Goal: Information Seeking & Learning: Check status

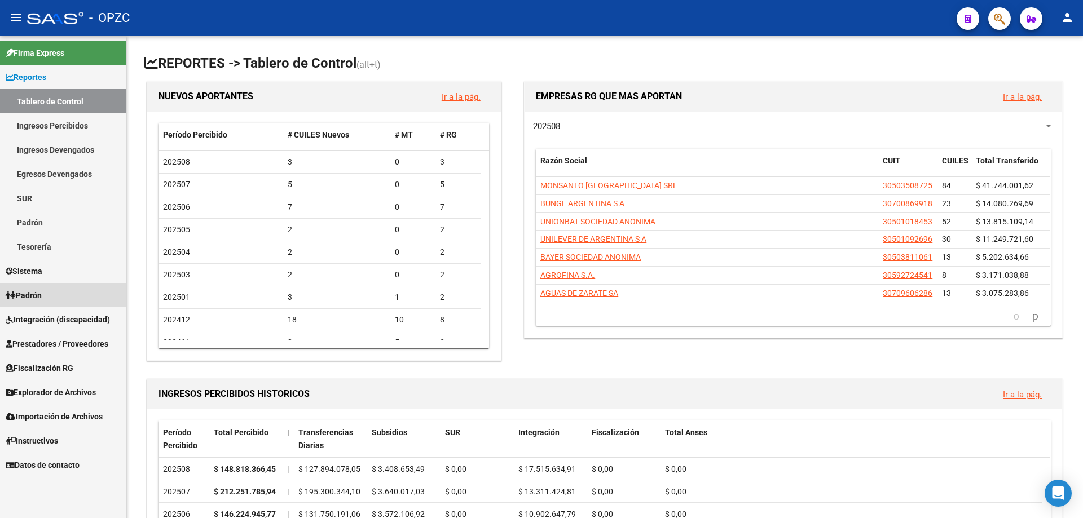
click at [42, 291] on span "Padrón" at bounding box center [24, 295] width 36 height 12
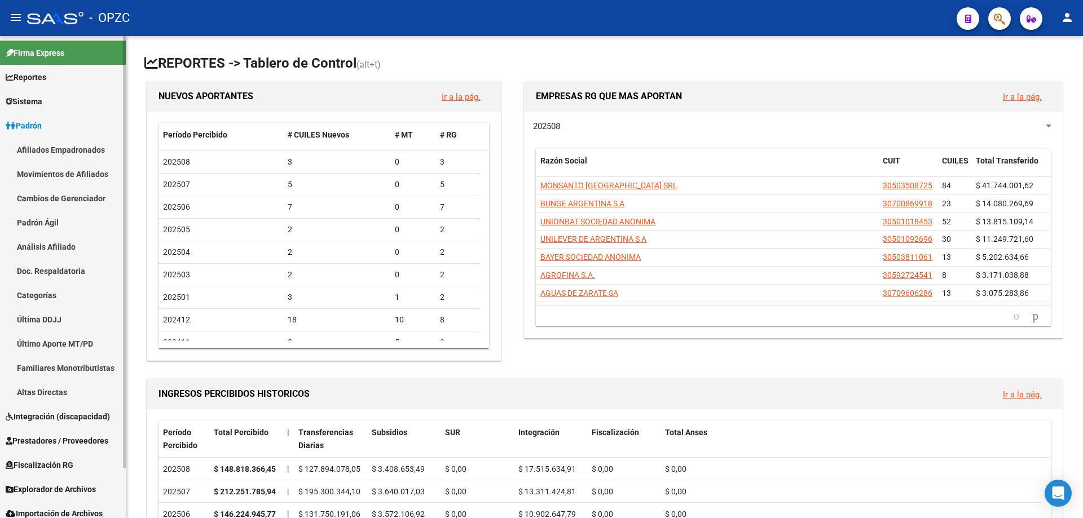
click at [77, 153] on link "Afiliados Empadronados" at bounding box center [63, 150] width 126 height 24
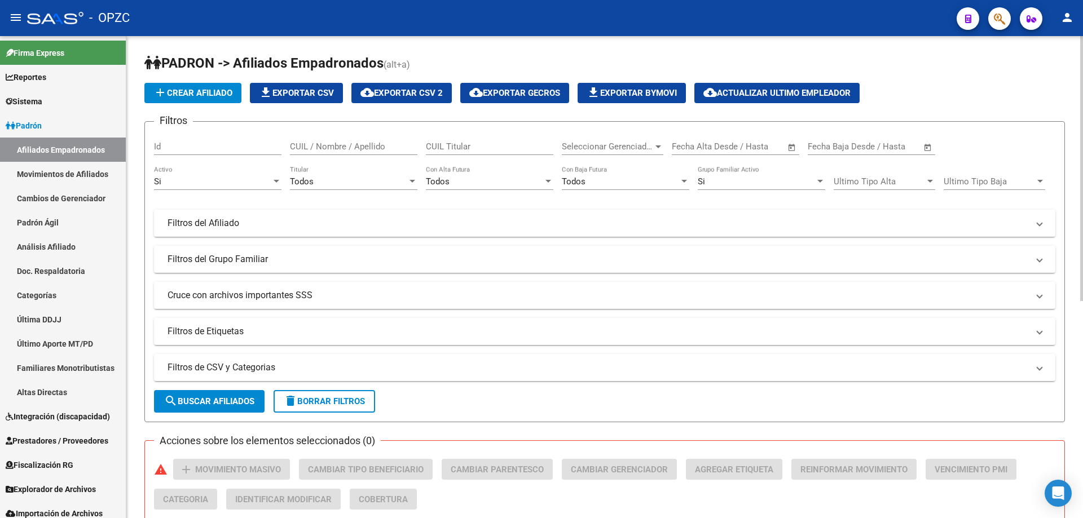
click at [359, 147] on input "CUIL / Nombre / Apellido" at bounding box center [353, 147] width 127 height 10
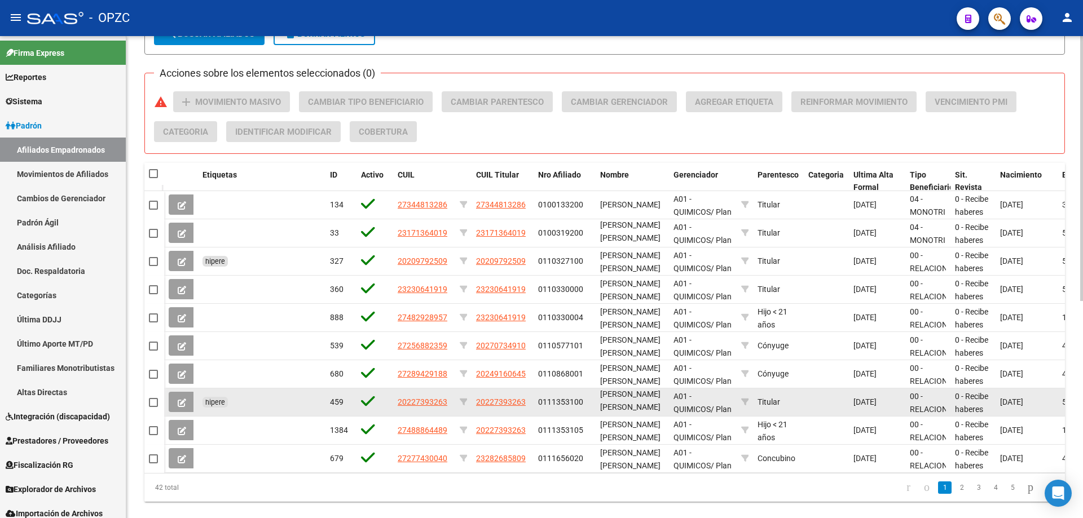
scroll to position [395, 0]
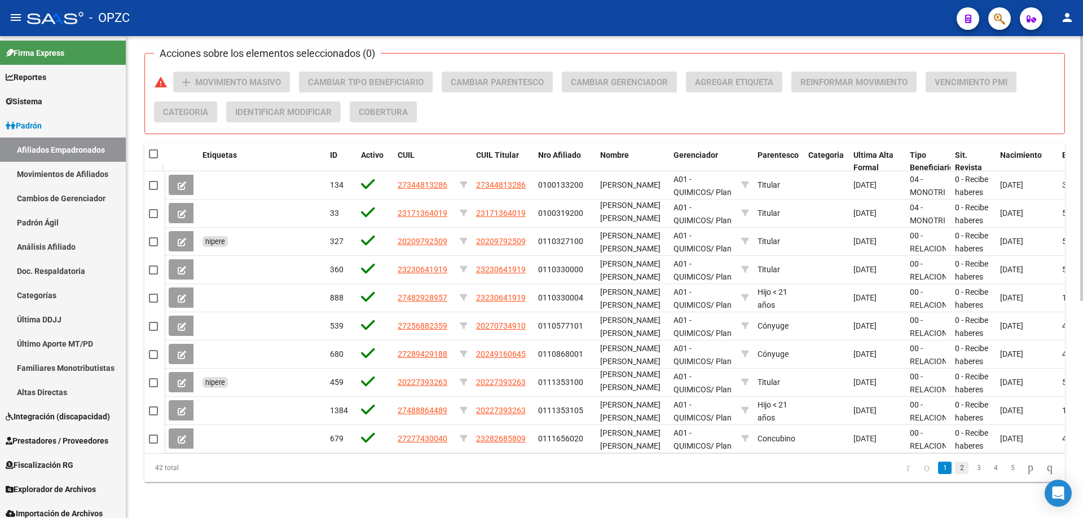
click at [955, 472] on link "2" at bounding box center [962, 468] width 14 height 12
click at [972, 468] on link "3" at bounding box center [979, 468] width 14 height 12
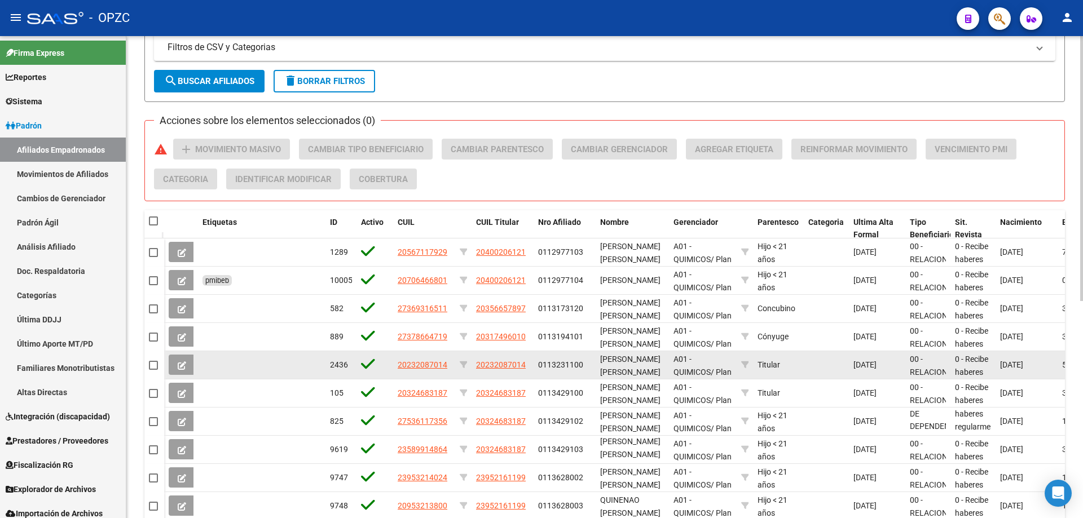
scroll to position [396, 0]
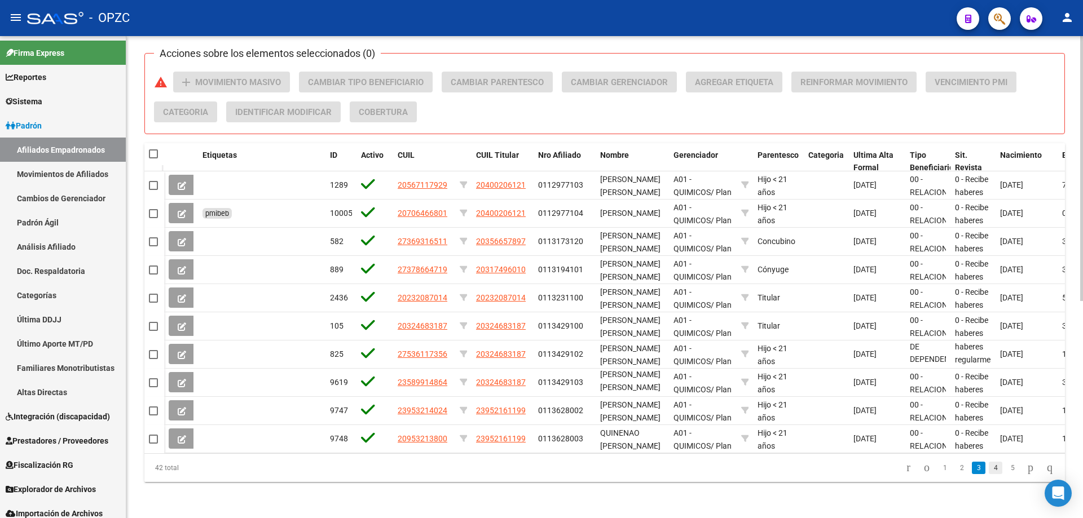
click at [989, 466] on link "4" at bounding box center [996, 468] width 14 height 12
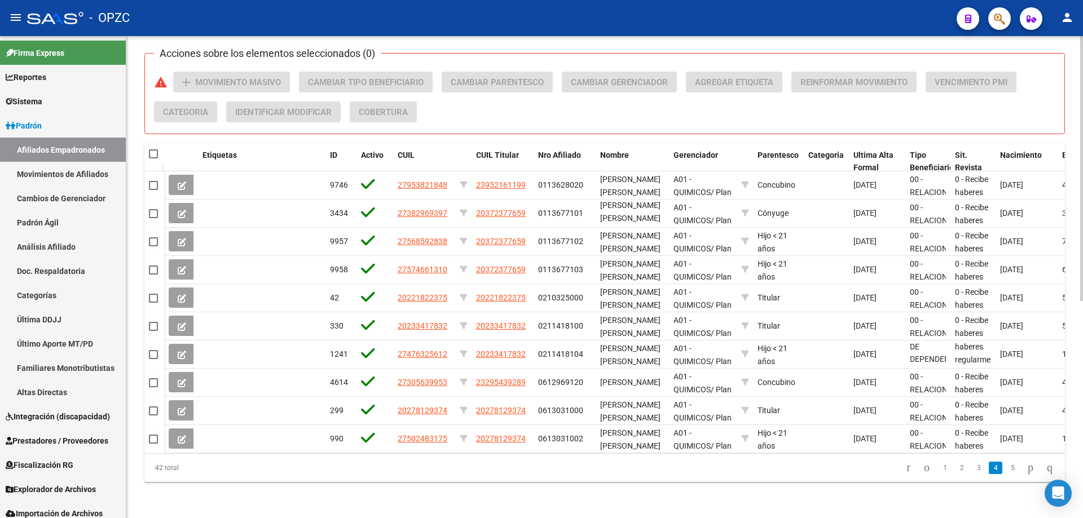
scroll to position [15, 0]
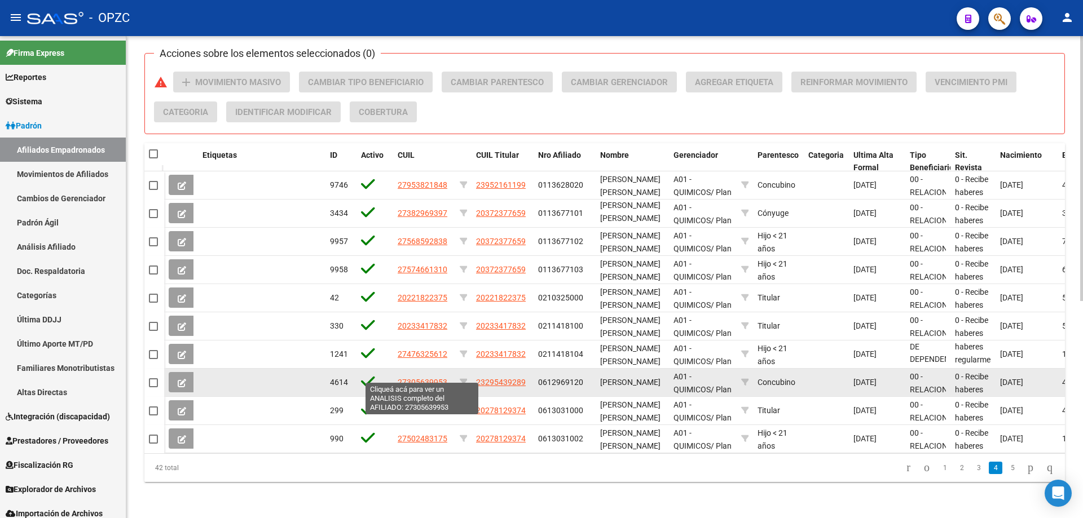
click at [415, 378] on span "27305639953" at bounding box center [423, 382] width 50 height 9
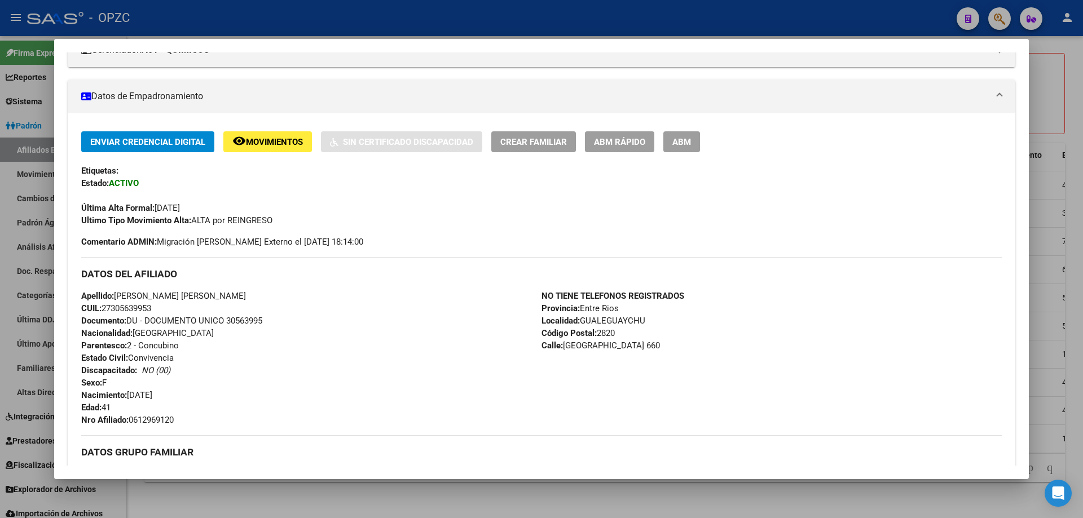
scroll to position [0, 0]
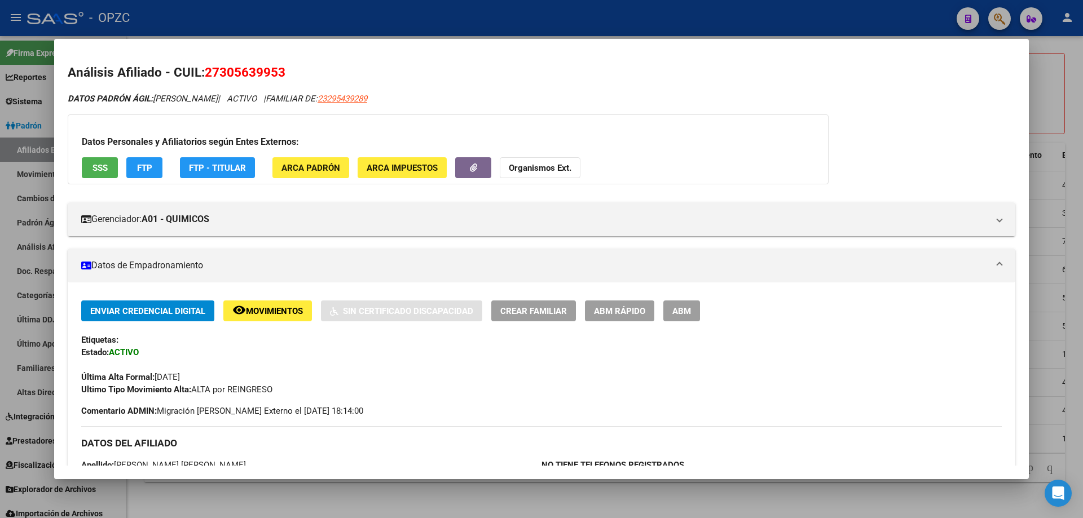
click at [411, 7] on div at bounding box center [541, 259] width 1083 height 518
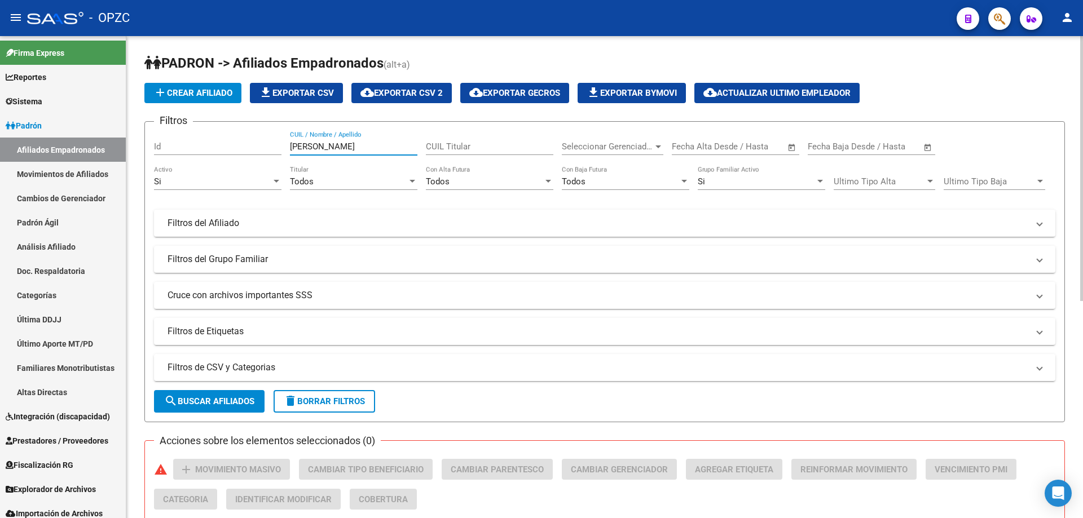
drag, startPoint x: 358, startPoint y: 147, endPoint x: 200, endPoint y: 141, distance: 158.6
click at [200, 141] on div "Filtros Id [PERSON_NAME] CUIL / Nombre / Apellido CUIL Titular Seleccionar Gere…" at bounding box center [604, 238] width 901 height 214
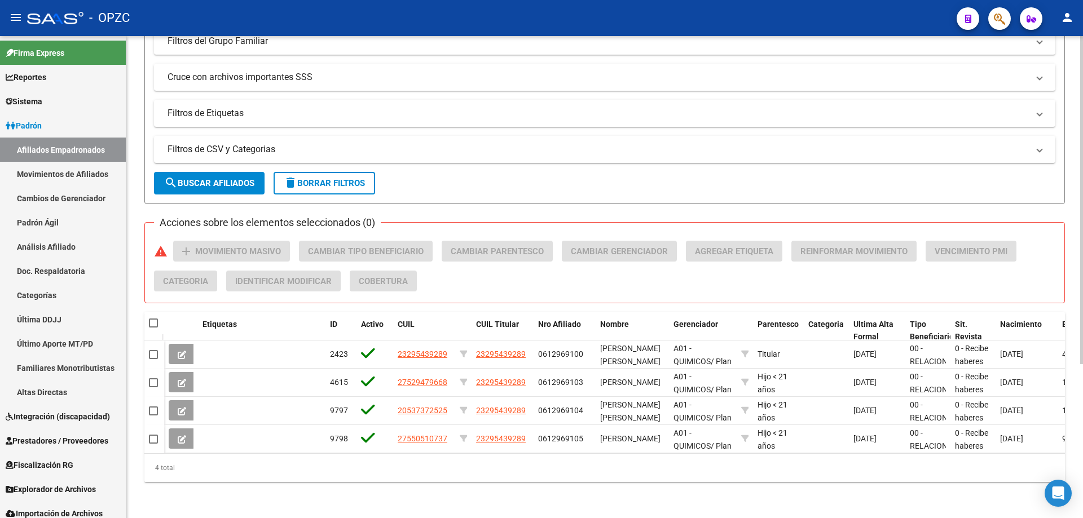
scroll to position [227, 0]
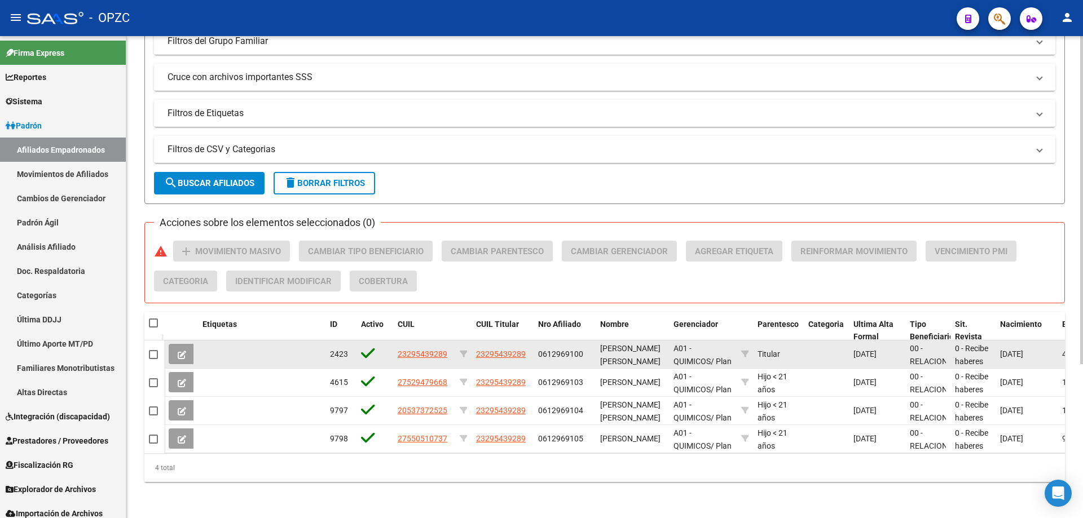
type input "[PERSON_NAME]"
click at [187, 347] on button at bounding box center [182, 354] width 27 height 20
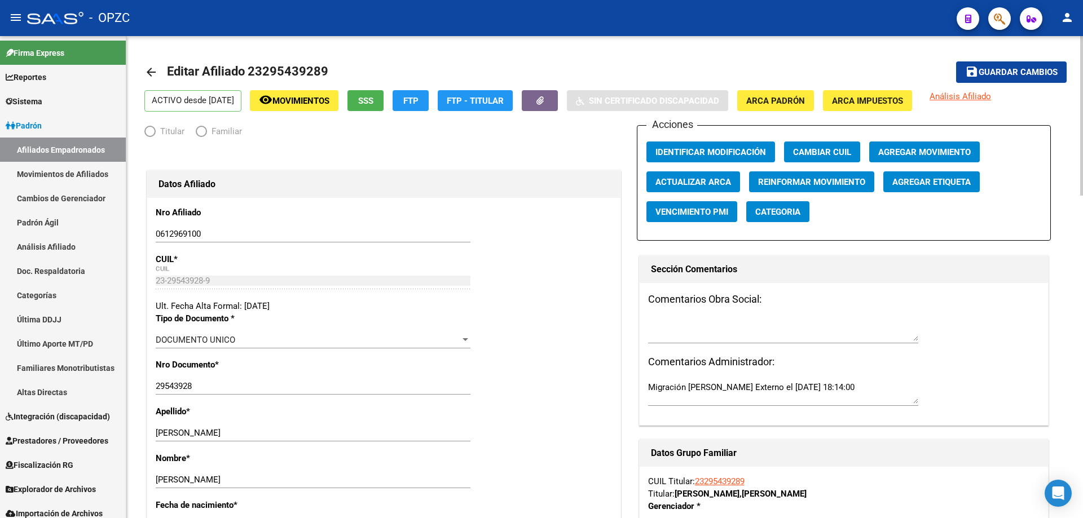
radio input "true"
type input "30-68731043-4"
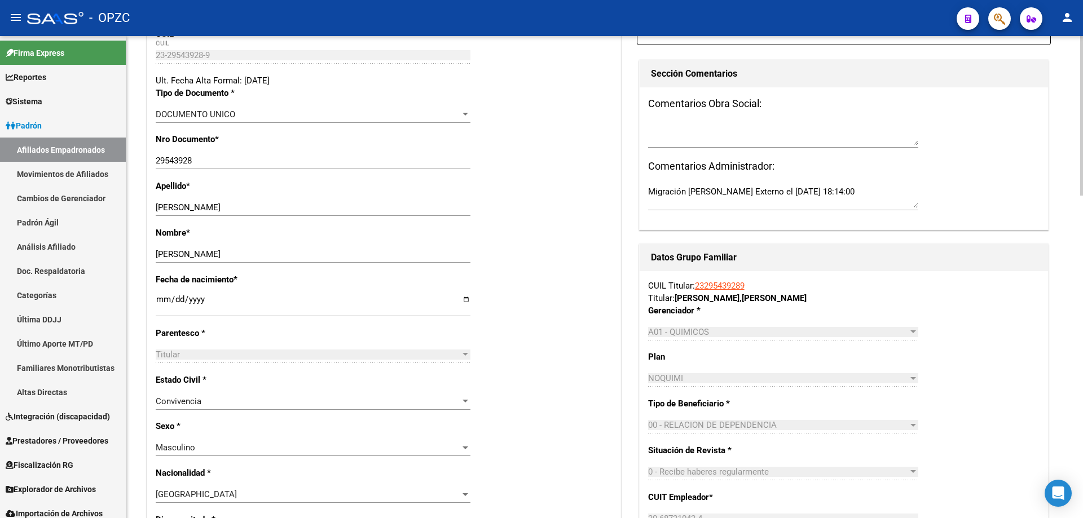
scroll to position [56, 0]
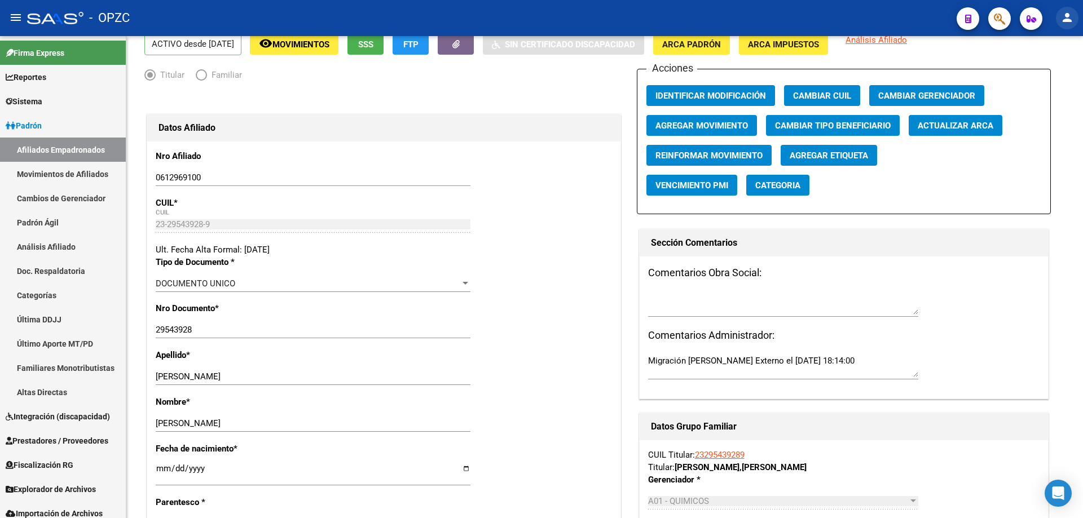
click at [1070, 11] on mat-icon "person" at bounding box center [1068, 18] width 14 height 14
click at [1058, 71] on button "exit_to_app Salir" at bounding box center [1044, 74] width 69 height 27
